Goal: Task Accomplishment & Management: Use online tool/utility

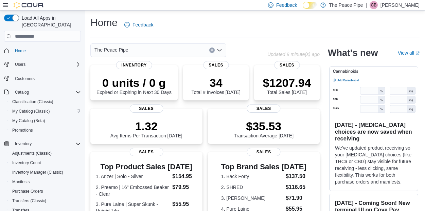
click at [24, 108] on span "My Catalog (Classic)" at bounding box center [31, 111] width 38 height 8
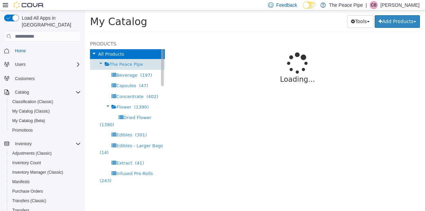
select select "**********"
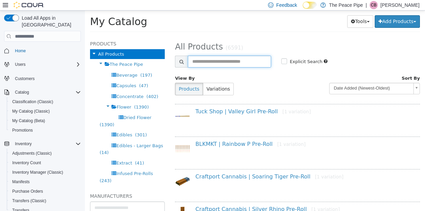
click at [206, 64] on input "text" at bounding box center [229, 62] width 83 height 12
type input "*********"
select select "**********"
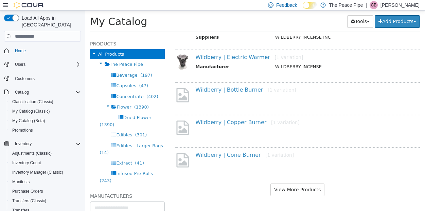
click at [284, 187] on button "View More Products" at bounding box center [297, 190] width 54 height 13
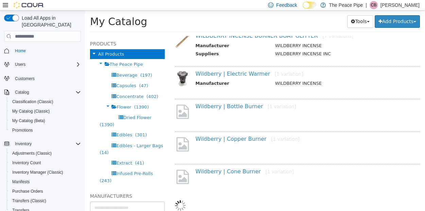
select select "**********"
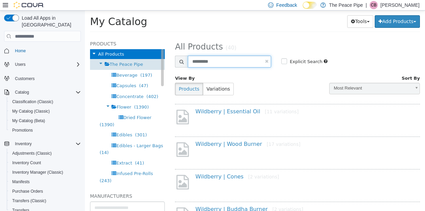
drag, startPoint x: 228, startPoint y: 62, endPoint x: 149, endPoint y: 67, distance: 78.9
click at [149, 36] on div "Products All Products The Peace Pipe Beverage (197) Capsules (47) Concentrate (…" at bounding box center [255, 36] width 340 height 0
drag, startPoint x: 233, startPoint y: 61, endPoint x: 157, endPoint y: 61, distance: 76.0
click at [158, 36] on div "Products All Products The Peace Pipe Beverage (197) Capsules (47) Concentrate (…" at bounding box center [255, 36] width 340 height 0
type input "*****"
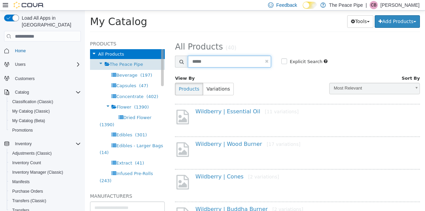
select select "**********"
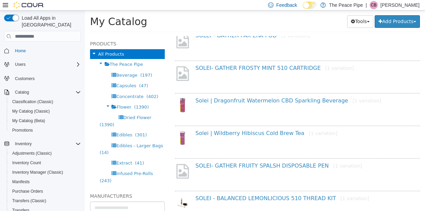
scroll to position [537, 0]
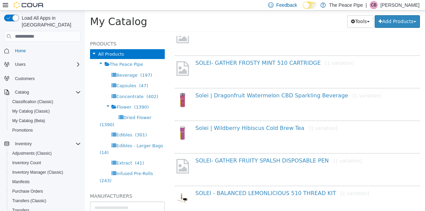
click at [229, 136] on div "Solei | Wildberry Hibiscus Cold Brew Tea [1 variation]" at bounding box center [307, 131] width 234 height 13
click at [229, 130] on link "Solei | Wildberry Hibiscus Cold Brew Tea [1 variation]" at bounding box center [266, 128] width 142 height 6
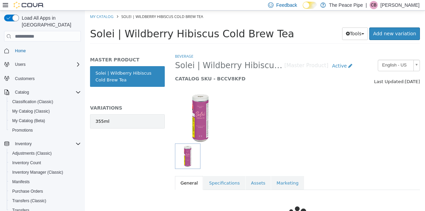
click at [132, 115] on link "355ml" at bounding box center [127, 121] width 75 height 14
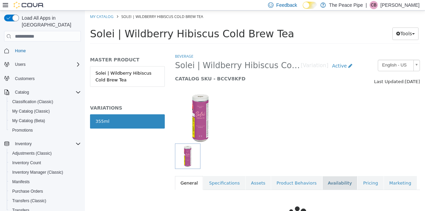
click at [327, 178] on link "Availability" at bounding box center [339, 183] width 35 height 14
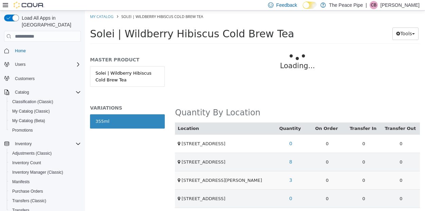
scroll to position [150, 0]
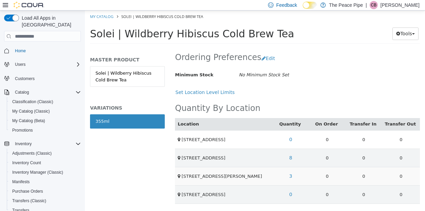
click at [291, 167] on td "3" at bounding box center [290, 176] width 36 height 18
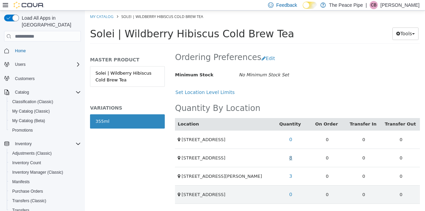
click at [291, 152] on link "8" at bounding box center [290, 158] width 11 height 13
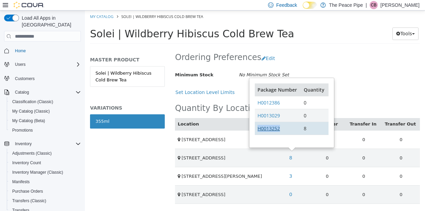
drag, startPoint x: 282, startPoint y: 121, endPoint x: 258, endPoint y: 123, distance: 23.9
click at [258, 123] on td "H0013252" at bounding box center [278, 128] width 46 height 13
copy link "H0013252"
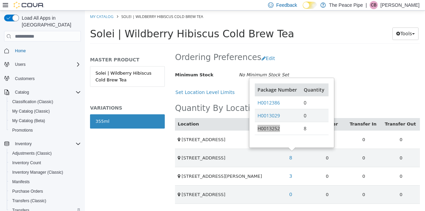
click at [25, 208] on span "Transfers" at bounding box center [20, 210] width 17 height 5
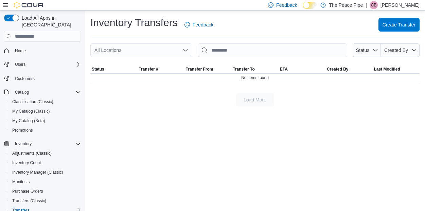
click at [190, 50] on div "All Locations" at bounding box center [141, 50] width 102 height 14
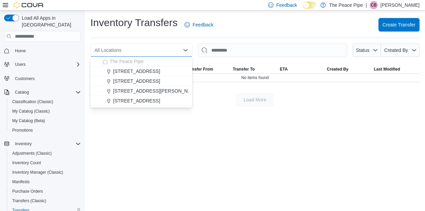
click at [190, 50] on div "All Locations" at bounding box center [141, 50] width 102 height 14
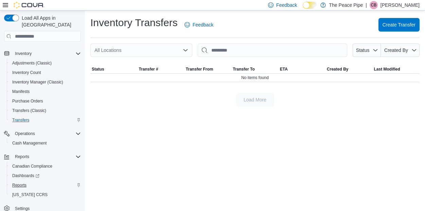
scroll to position [90, 0]
click at [23, 183] on span "Reports" at bounding box center [19, 185] width 14 height 5
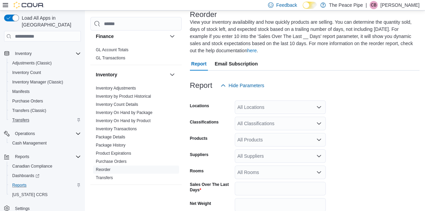
scroll to position [227, 0]
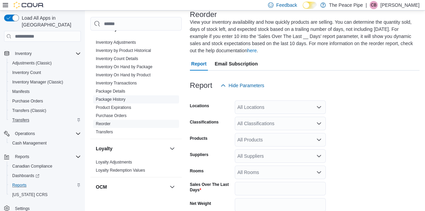
click at [123, 98] on link "Package History" at bounding box center [111, 99] width 30 height 5
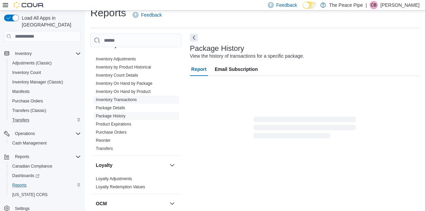
scroll to position [10, 0]
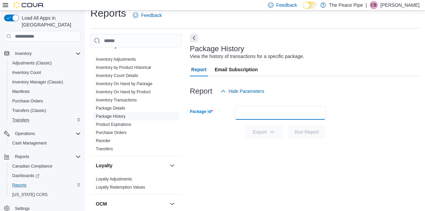
click at [251, 110] on input "Package Id" at bounding box center [280, 113] width 91 height 14
paste input "********"
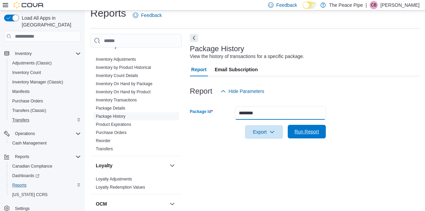
type input "********"
click at [308, 136] on span "Run Report" at bounding box center [307, 132] width 30 height 14
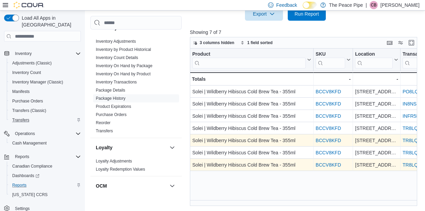
click at [248, 183] on div "Product Click to view column header actions SKU Click to view column header act…" at bounding box center [303, 127] width 227 height 157
click at [264, 178] on div "Product Click to view column header actions SKU Click to view column header act…" at bounding box center [303, 127] width 227 height 157
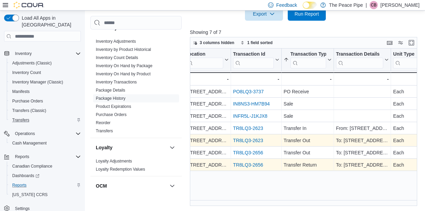
scroll to position [0, 171]
click at [264, 188] on div "Product Click to view column header actions SKU Click to view column header act…" at bounding box center [303, 127] width 227 height 157
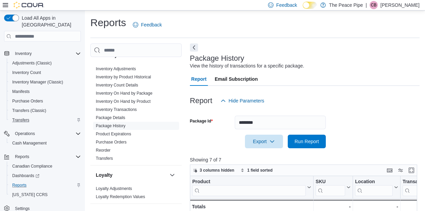
scroll to position [0, 0]
click at [264, 139] on span "Export" at bounding box center [264, 141] width 30 height 14
click at [265, 169] on span "Export to Csv" at bounding box center [265, 168] width 31 height 5
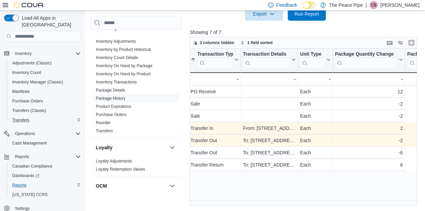
scroll to position [0, 133]
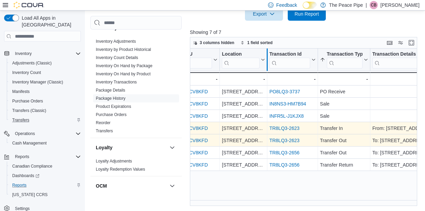
click at [264, 59] on div at bounding box center [266, 60] width 5 height 22
click at [262, 59] on icon at bounding box center [261, 60] width 5 height 4
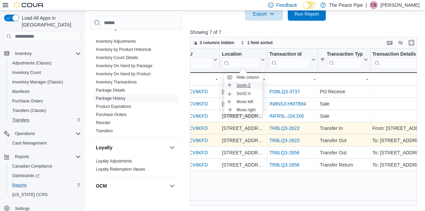
click at [246, 86] on span "Sort A-Z" at bounding box center [243, 85] width 14 height 5
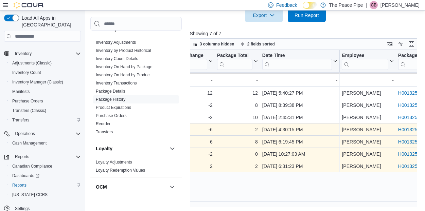
scroll to position [126, 0]
